Goal: Obtain resource: Obtain resource

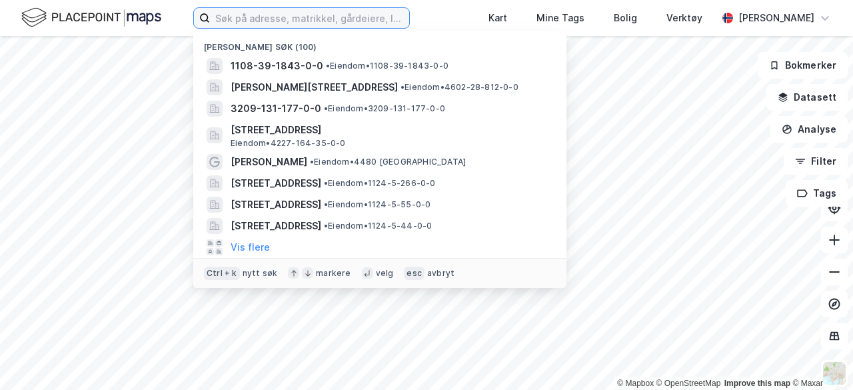
click at [255, 19] on input at bounding box center [309, 18] width 199 height 20
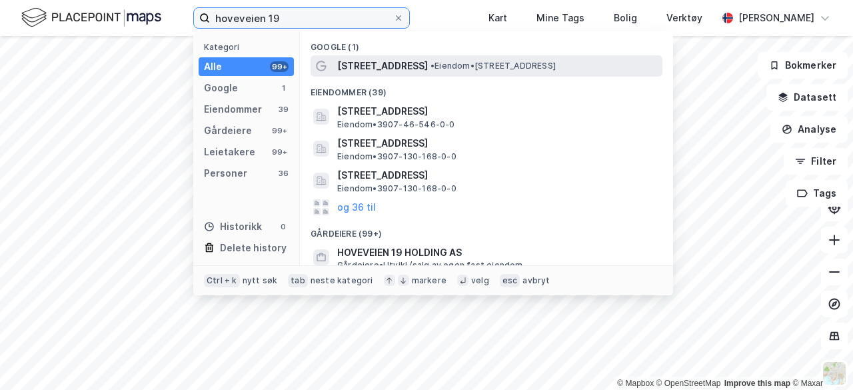
type input "hoveveien 19"
click at [384, 65] on span "[STREET_ADDRESS]" at bounding box center [382, 66] width 91 height 16
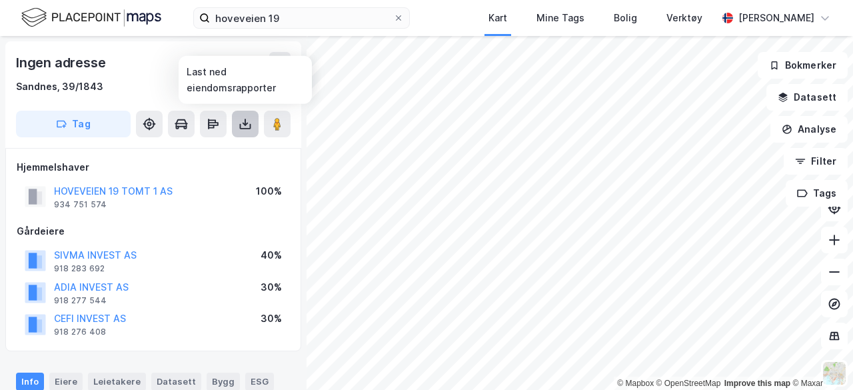
click at [248, 125] on icon at bounding box center [245, 123] width 13 height 13
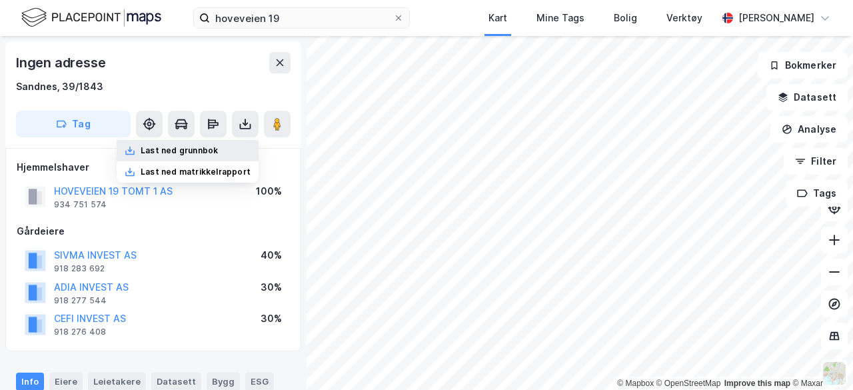
click at [204, 155] on div "Last ned grunnbok" at bounding box center [179, 150] width 77 height 11
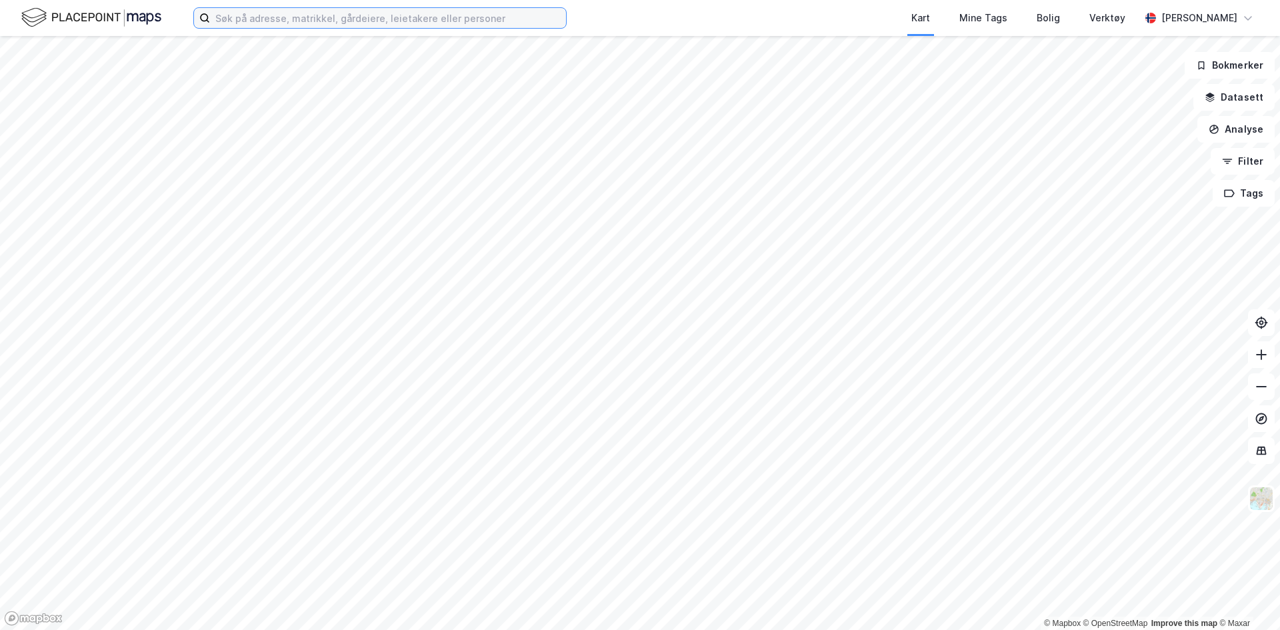
click at [356, 18] on input at bounding box center [388, 18] width 356 height 20
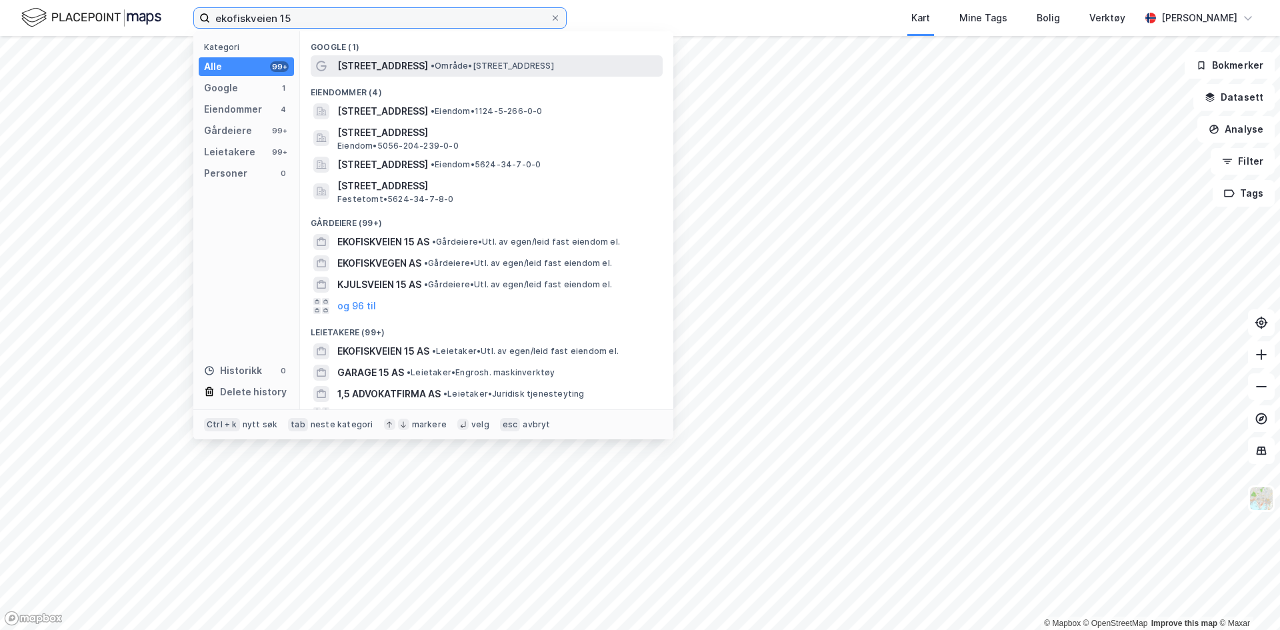
type input "ekofiskveien 15"
click at [398, 63] on span "[STREET_ADDRESS]" at bounding box center [382, 66] width 91 height 16
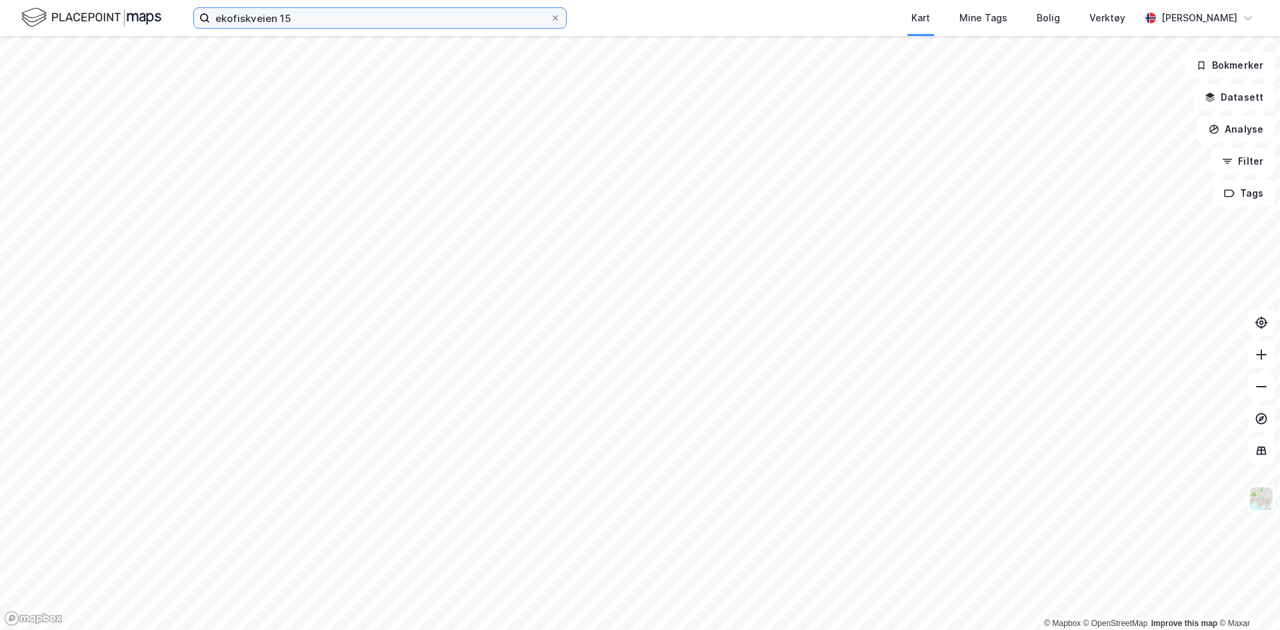
click at [310, 12] on input "ekofiskveien 15" at bounding box center [380, 18] width 340 height 20
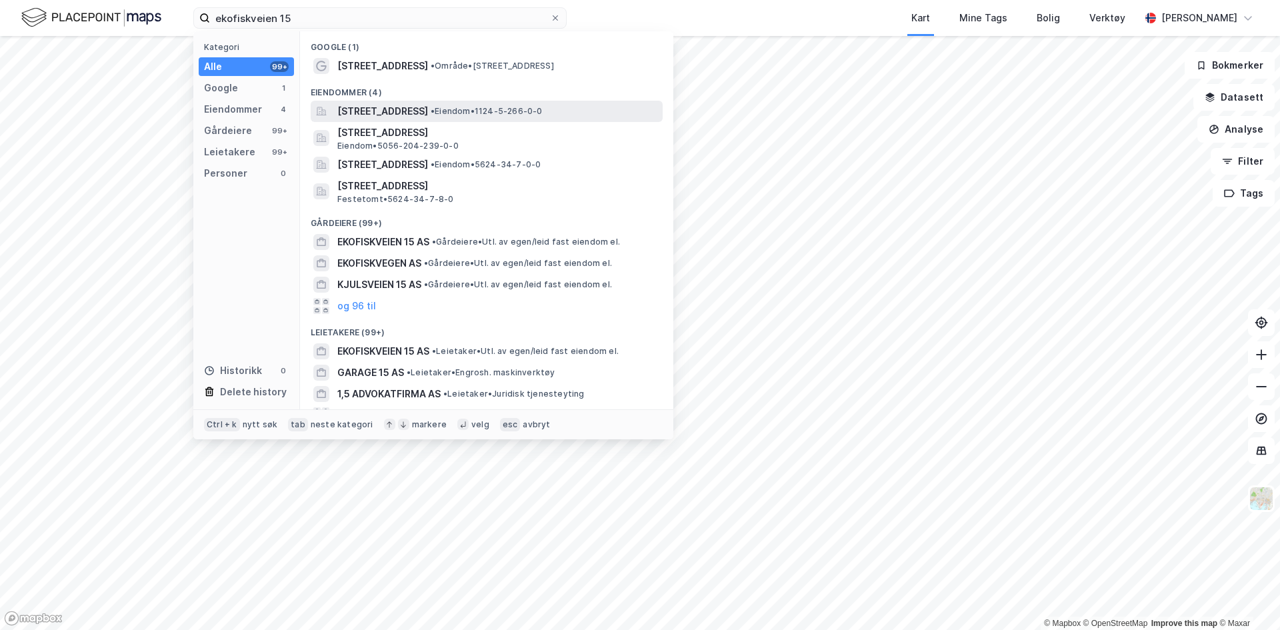
click at [409, 104] on span "[STREET_ADDRESS]" at bounding box center [382, 111] width 91 height 16
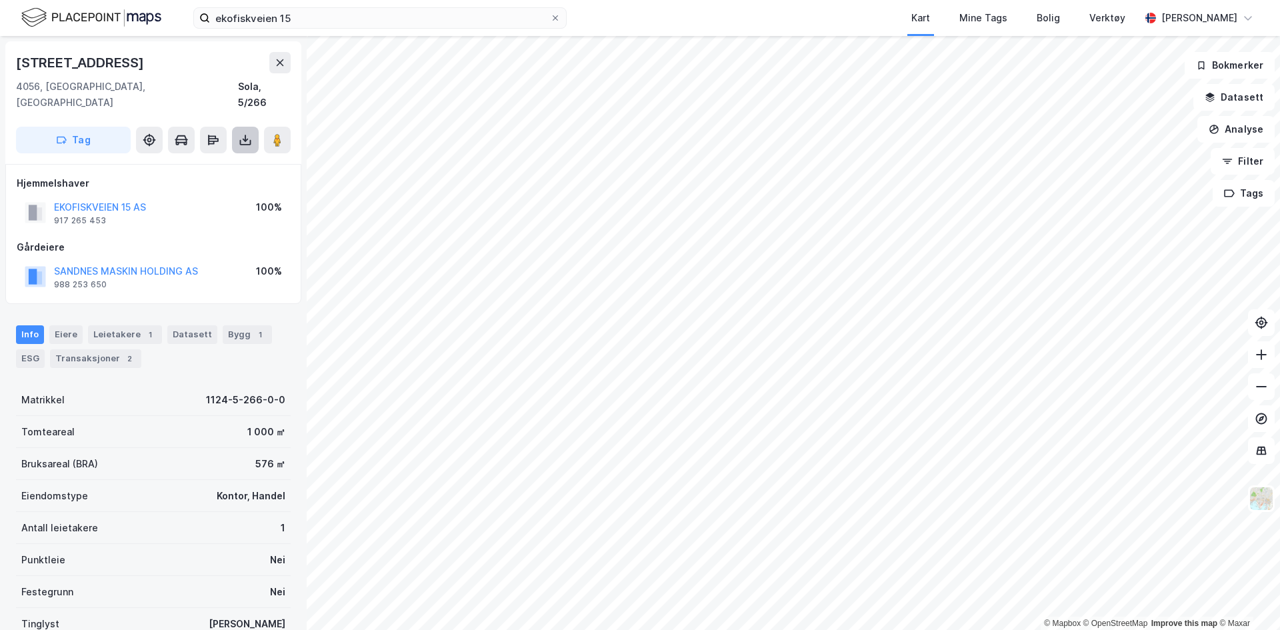
click at [242, 133] on icon at bounding box center [245, 139] width 13 height 13
click at [201, 161] on div "Last ned grunnbok" at bounding box center [179, 166] width 77 height 11
click at [251, 133] on icon at bounding box center [245, 139] width 13 height 13
click at [230, 156] on div "Last ned grunnbok" at bounding box center [188, 166] width 142 height 21
click at [244, 134] on button at bounding box center [245, 140] width 27 height 27
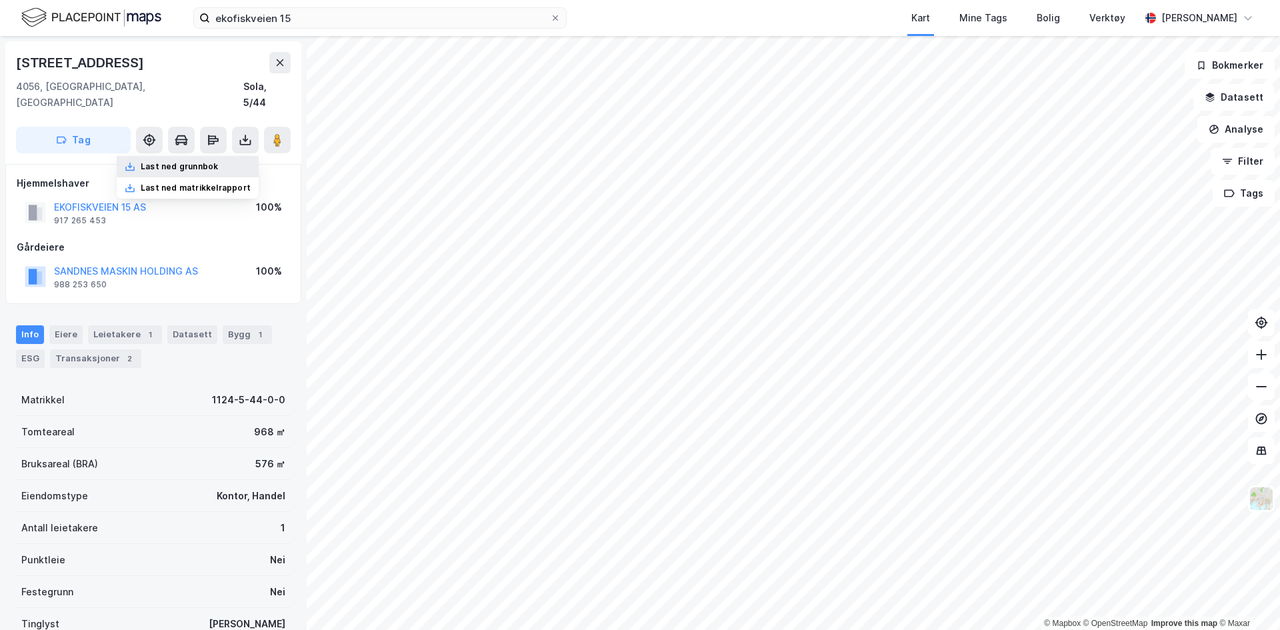
click at [213, 161] on div "Last ned grunnbok" at bounding box center [179, 166] width 77 height 11
click at [314, 19] on input "ekofiskveien 15" at bounding box center [380, 18] width 340 height 20
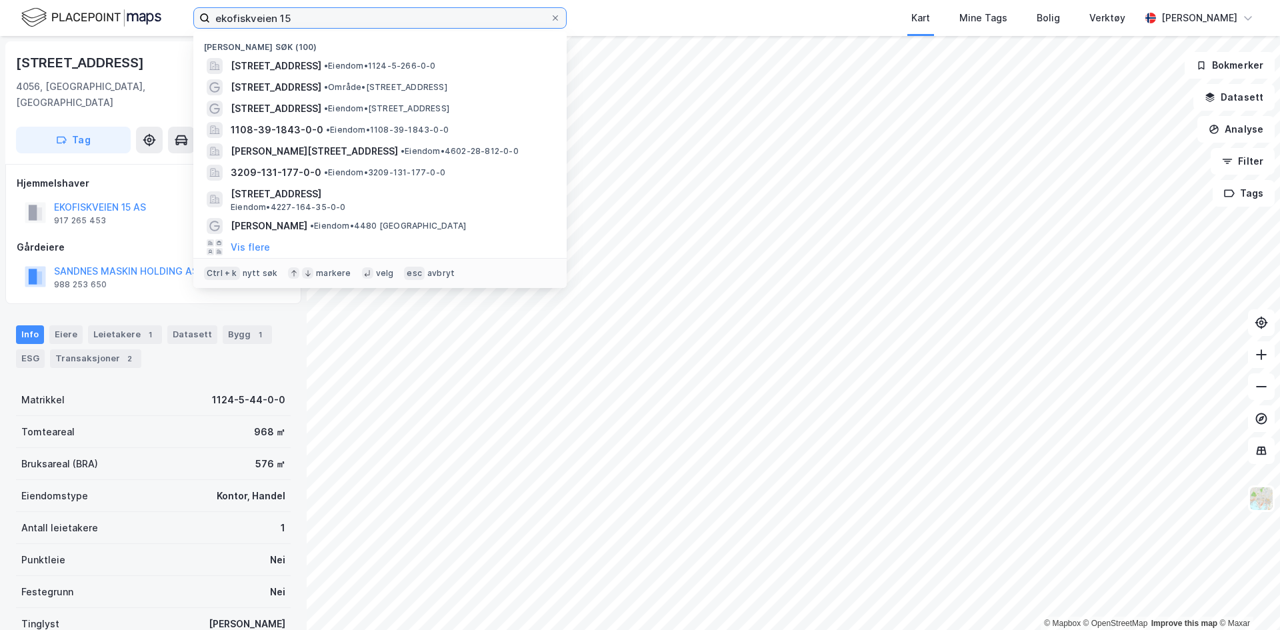
click at [311, 20] on input "ekofiskveien 15" at bounding box center [380, 18] width 340 height 20
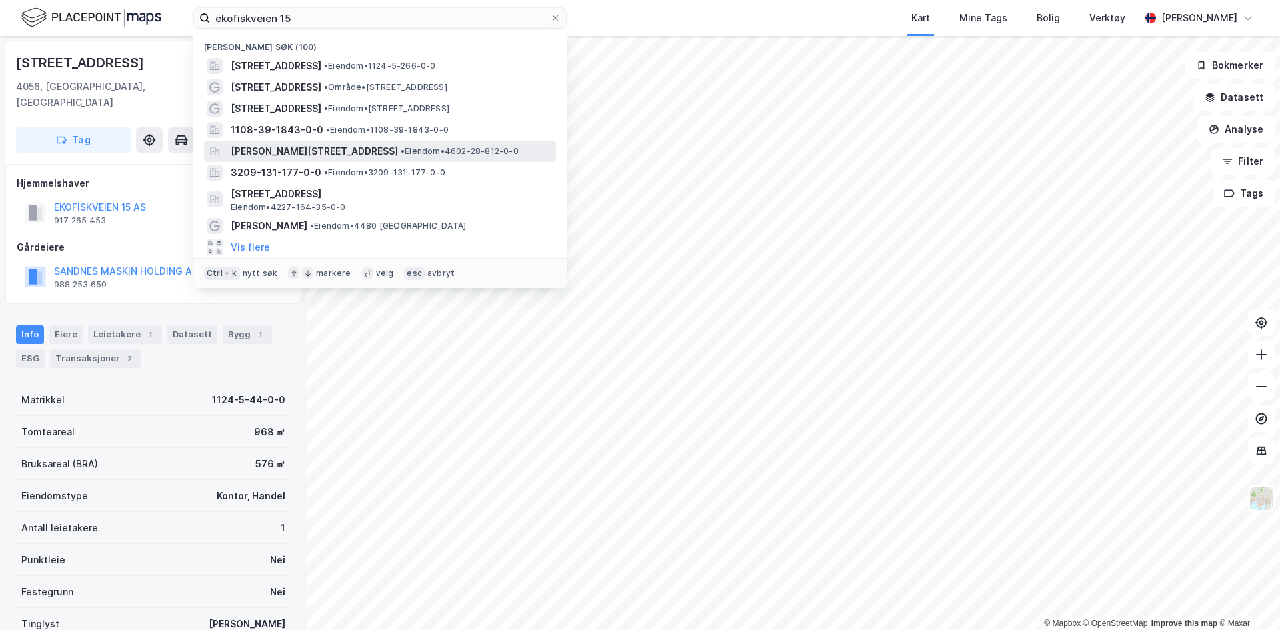
click at [355, 157] on span "[PERSON_NAME][STREET_ADDRESS]" at bounding box center [314, 151] width 167 height 16
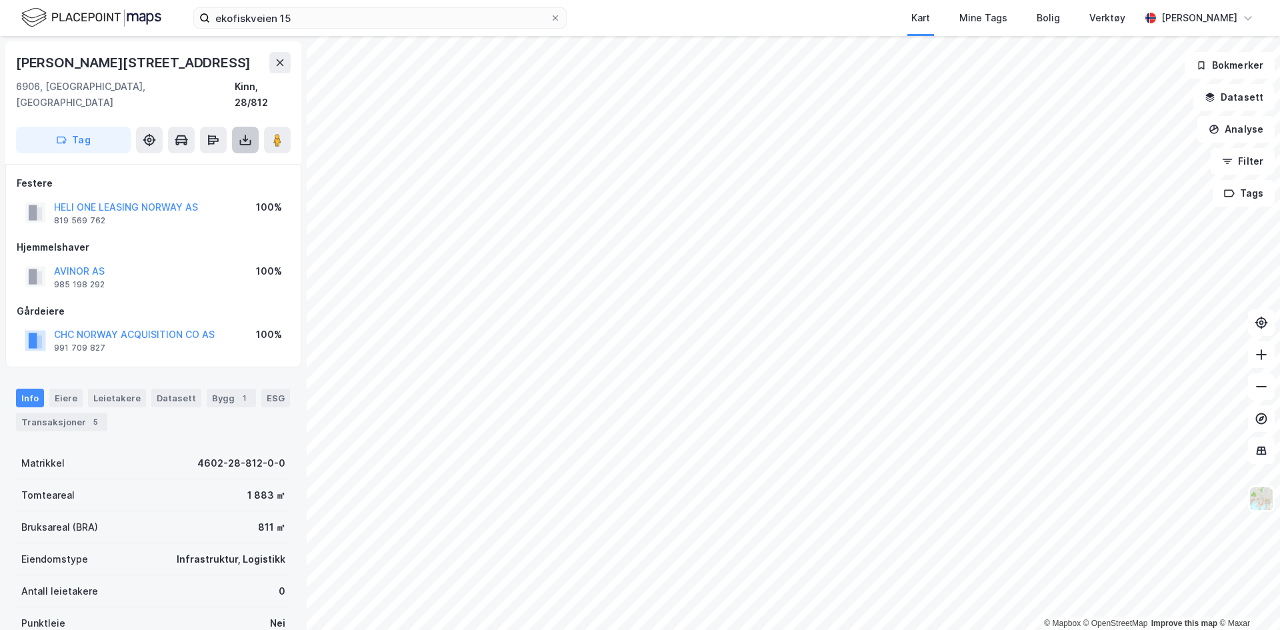
click at [239, 133] on icon at bounding box center [245, 139] width 13 height 13
click at [212, 159] on div "Last ned grunnbok" at bounding box center [188, 166] width 142 height 21
